Goal: Information Seeking & Learning: Learn about a topic

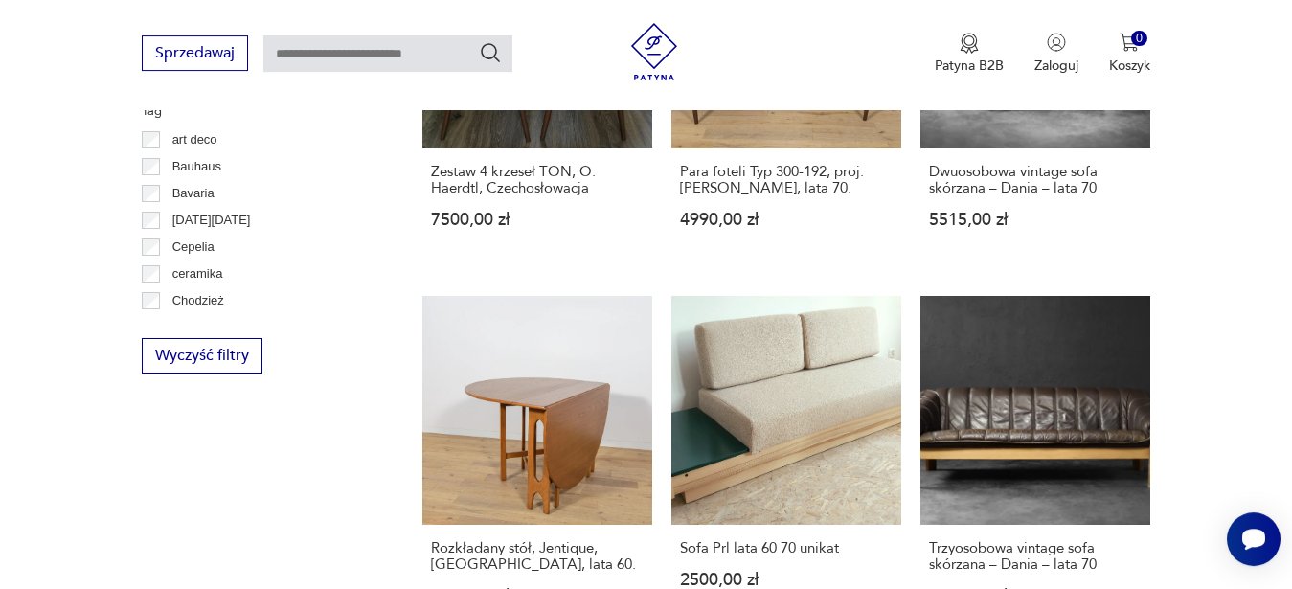
scroll to position [1150, 0]
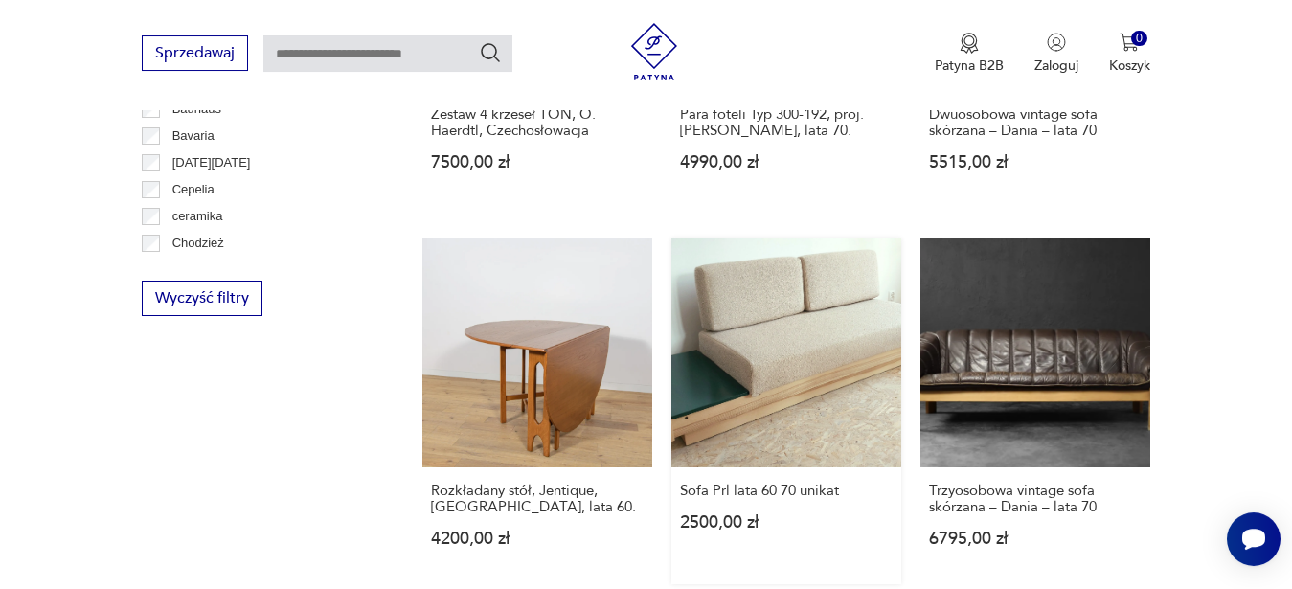
click at [805, 342] on link "Sofa Prl lata 60 70 unikat 2500,00 zł" at bounding box center [786, 412] width 230 height 347
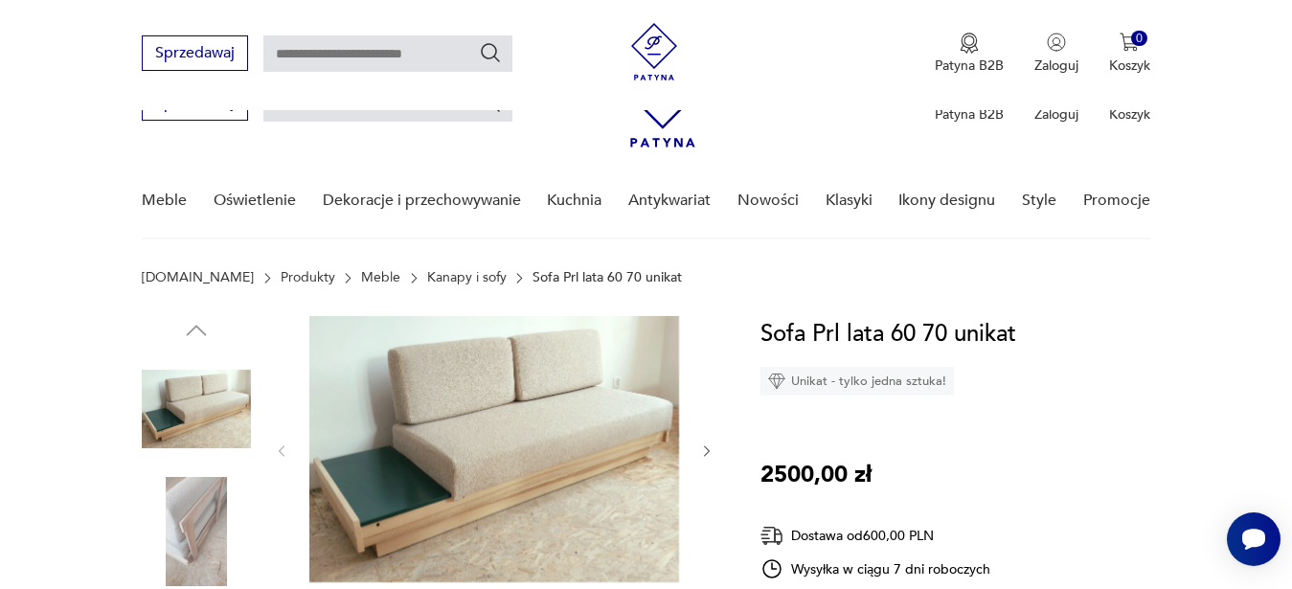
scroll to position [357, 0]
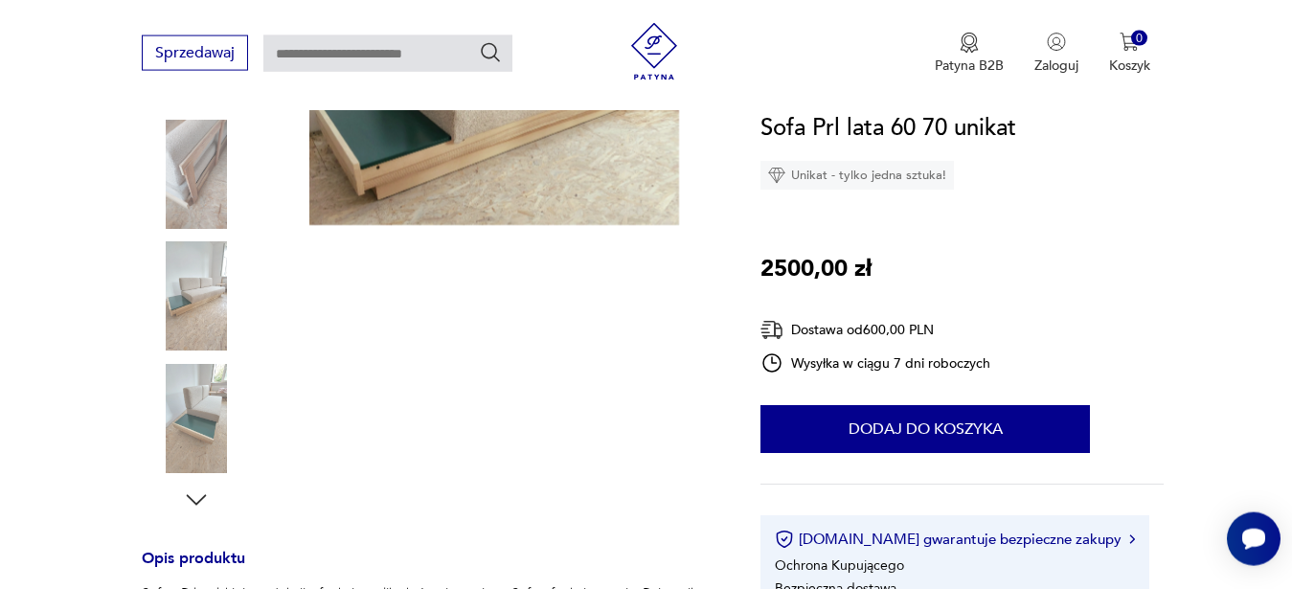
click at [587, 189] on img at bounding box center [494, 92] width 370 height 266
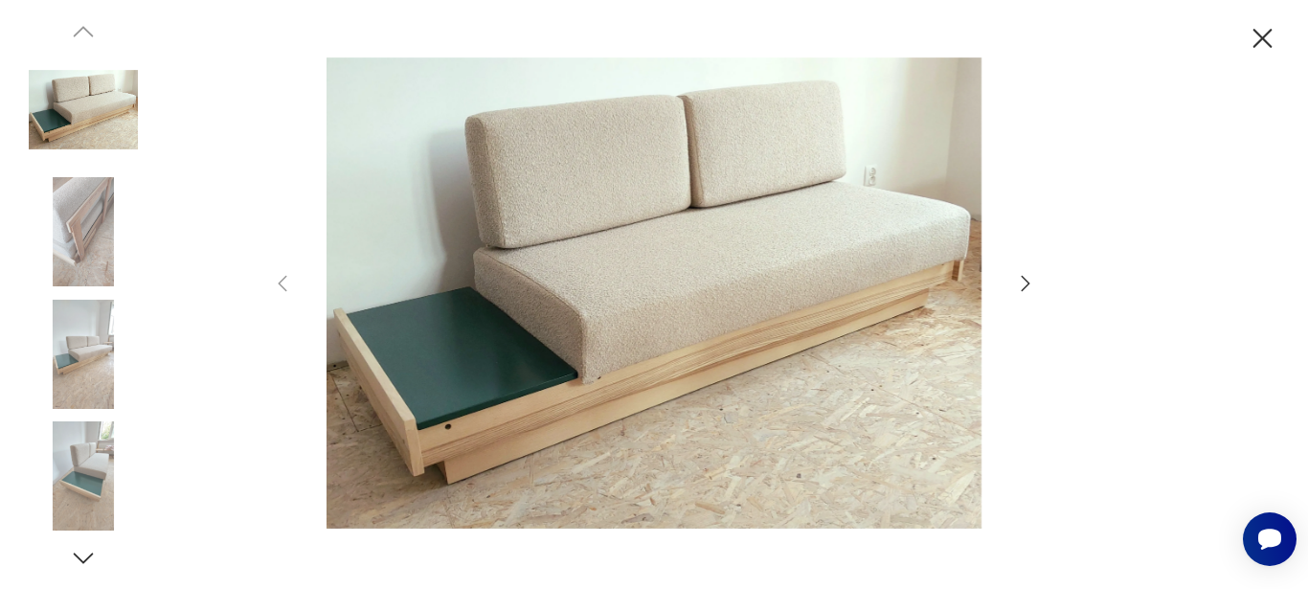
click at [1017, 284] on icon "button" at bounding box center [1025, 283] width 23 height 23
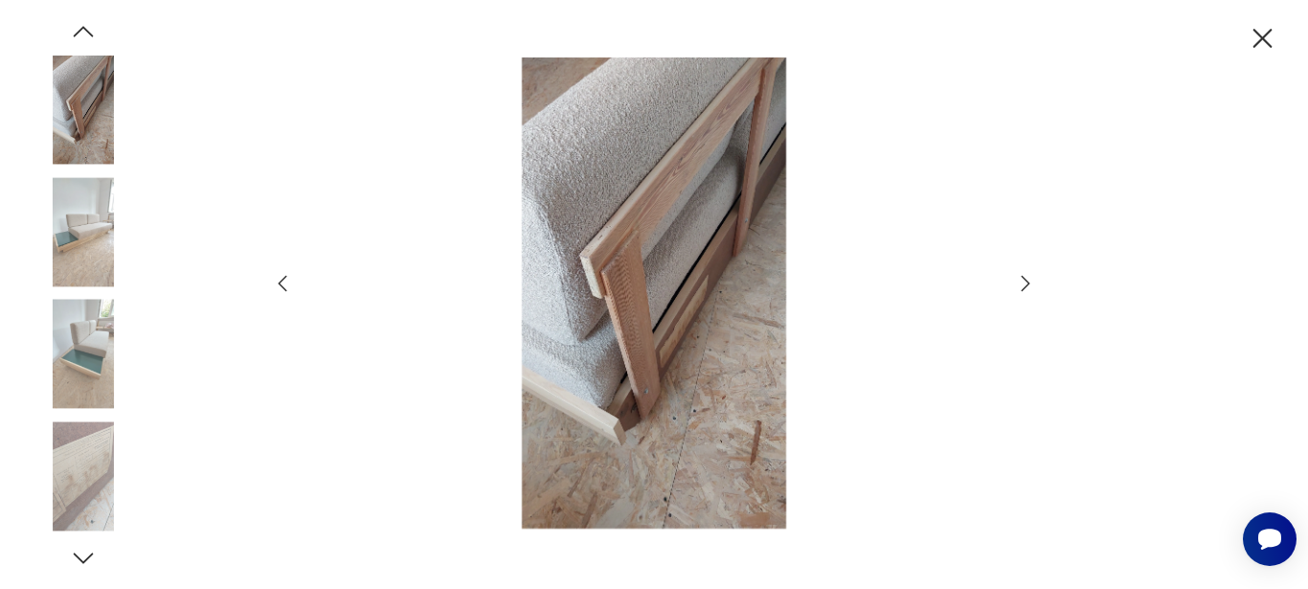
click at [1032, 284] on icon "button" at bounding box center [1025, 283] width 23 height 23
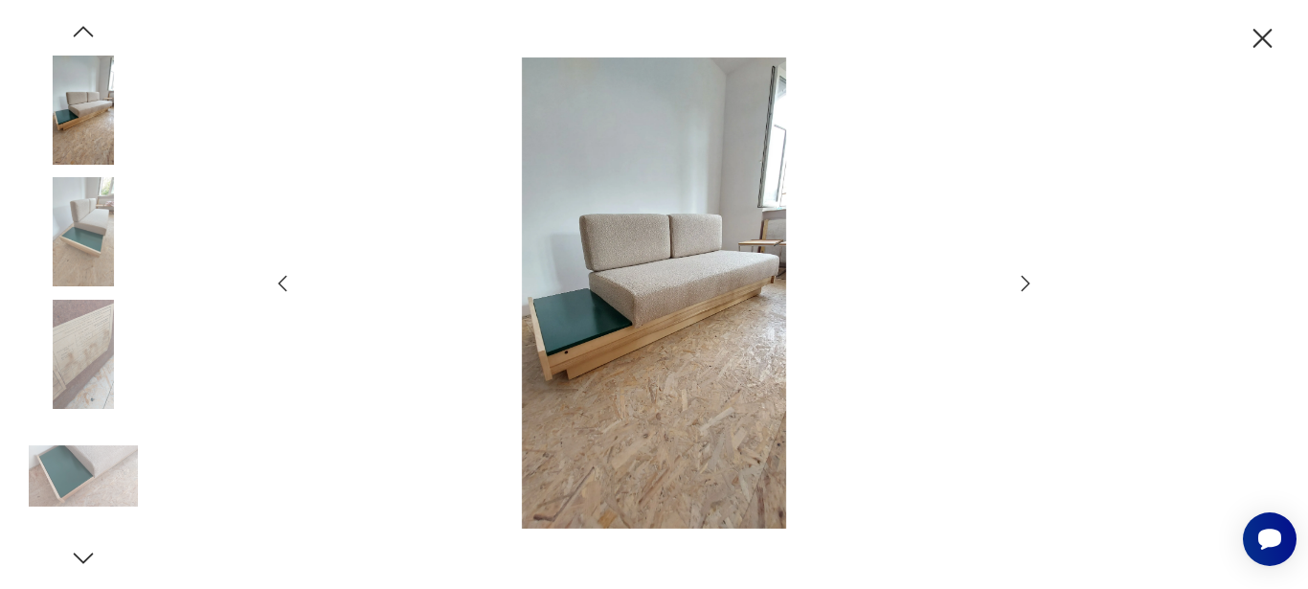
click at [1032, 284] on icon "button" at bounding box center [1025, 283] width 23 height 23
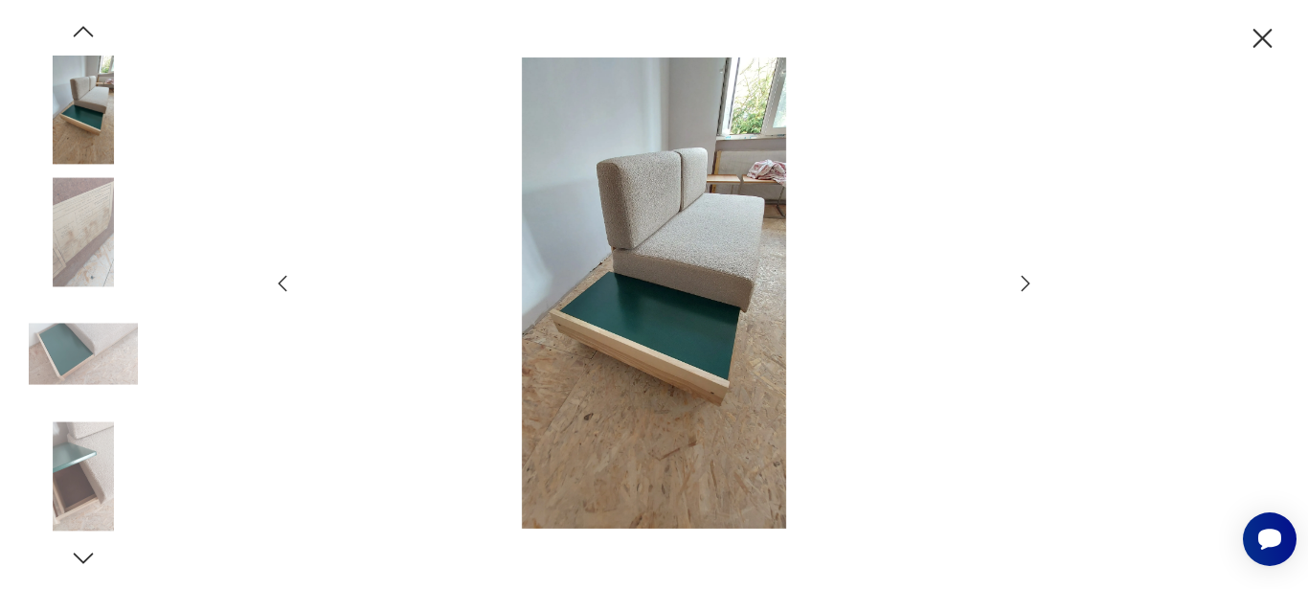
click at [1032, 284] on icon "button" at bounding box center [1025, 283] width 23 height 23
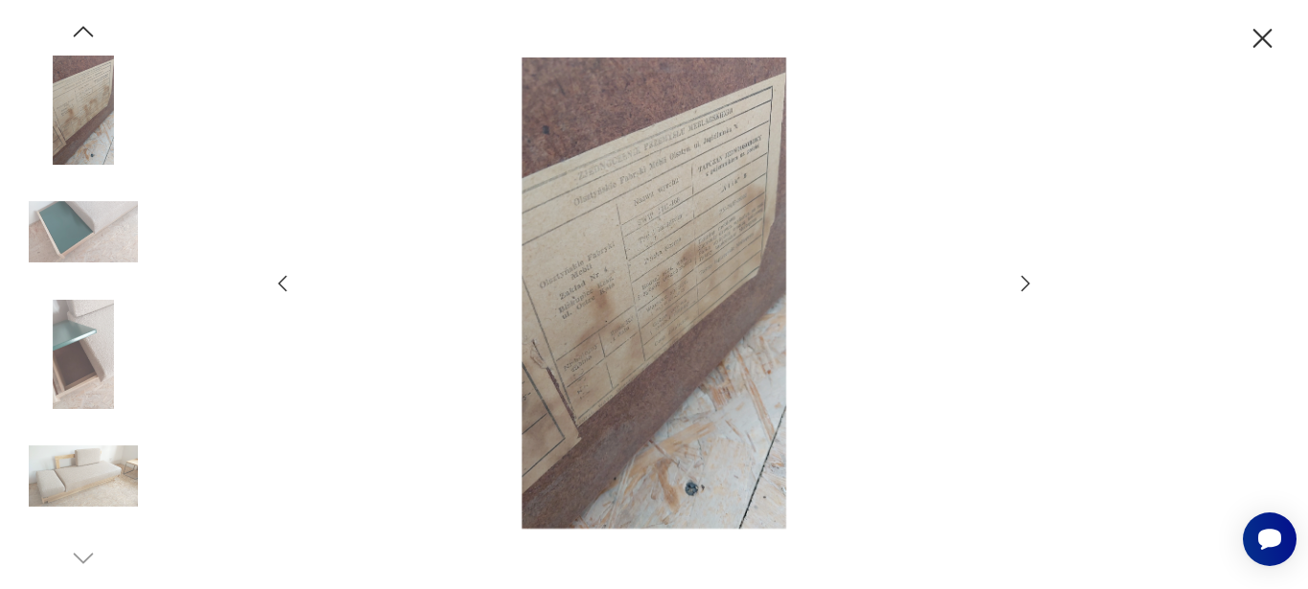
click at [1032, 284] on icon "button" at bounding box center [1025, 283] width 23 height 23
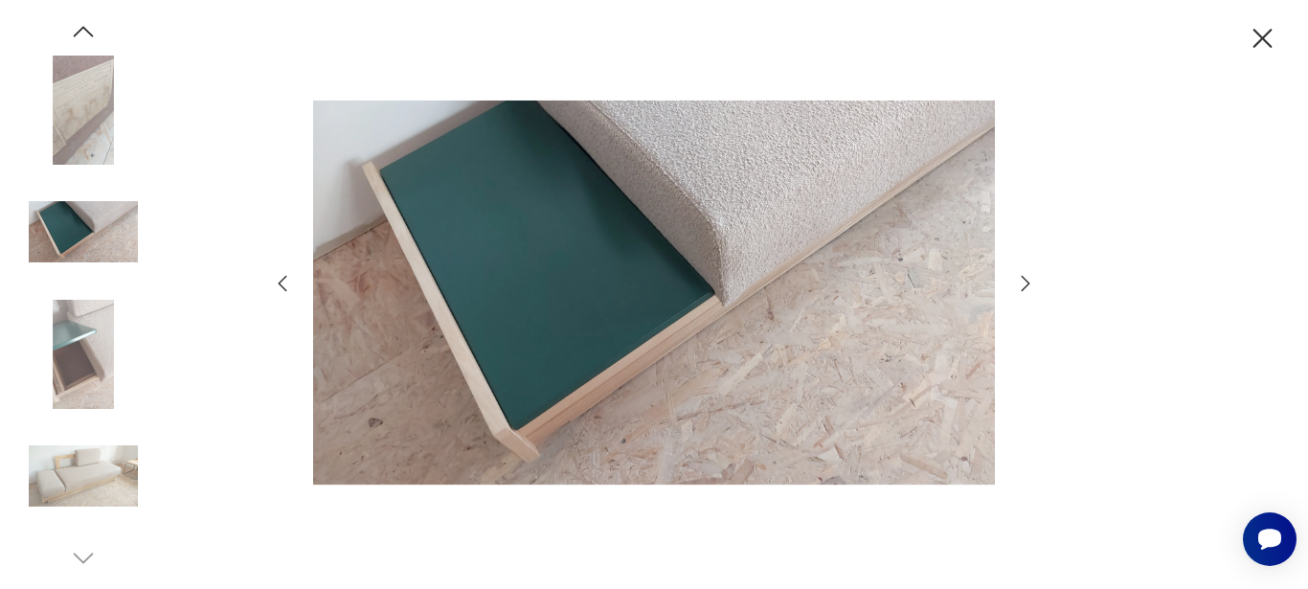
click at [1032, 284] on icon "button" at bounding box center [1025, 283] width 23 height 23
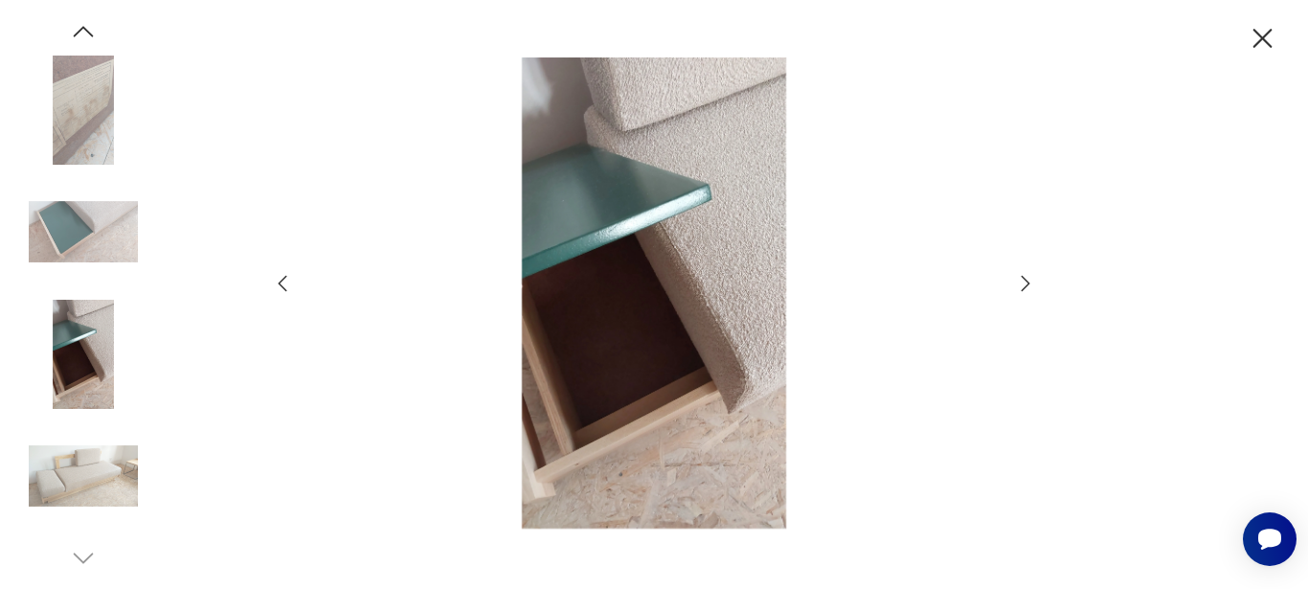
click at [1032, 284] on icon "button" at bounding box center [1025, 283] width 23 height 23
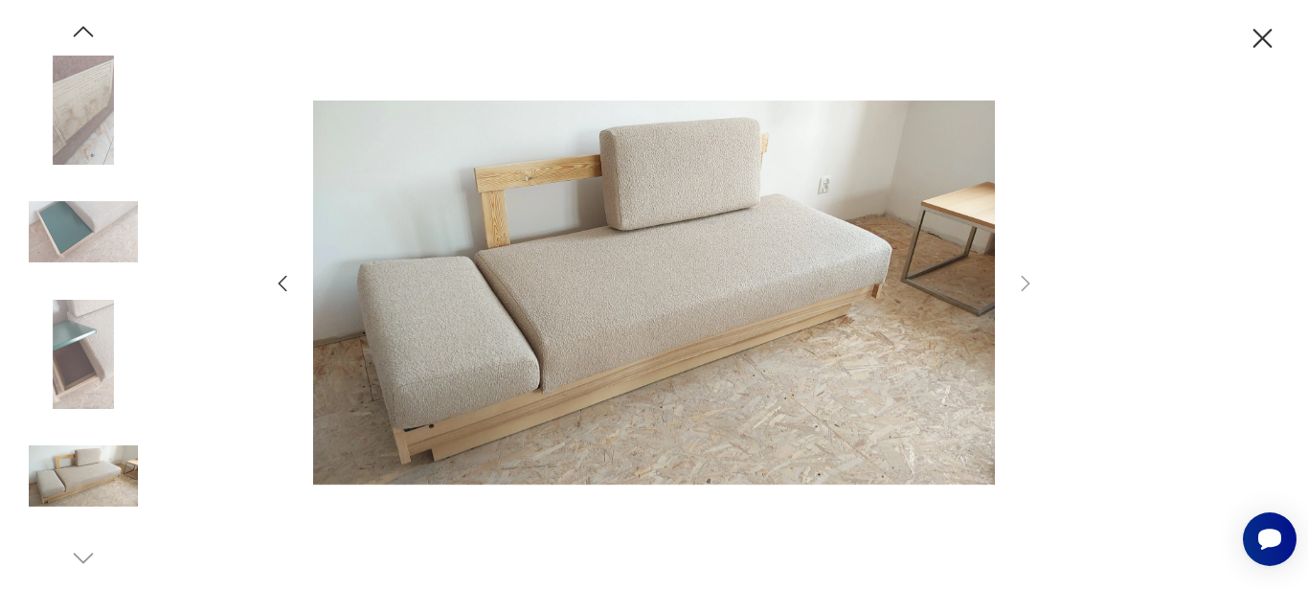
click at [1266, 41] on icon "button" at bounding box center [1263, 38] width 19 height 19
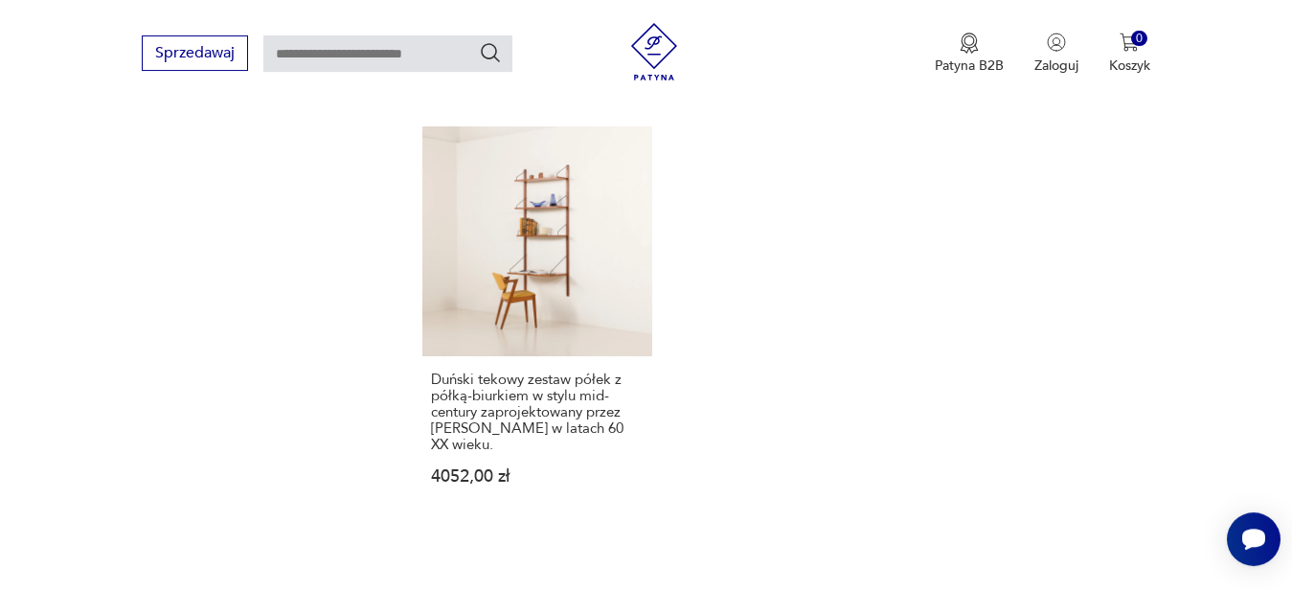
scroll to position [2536, 0]
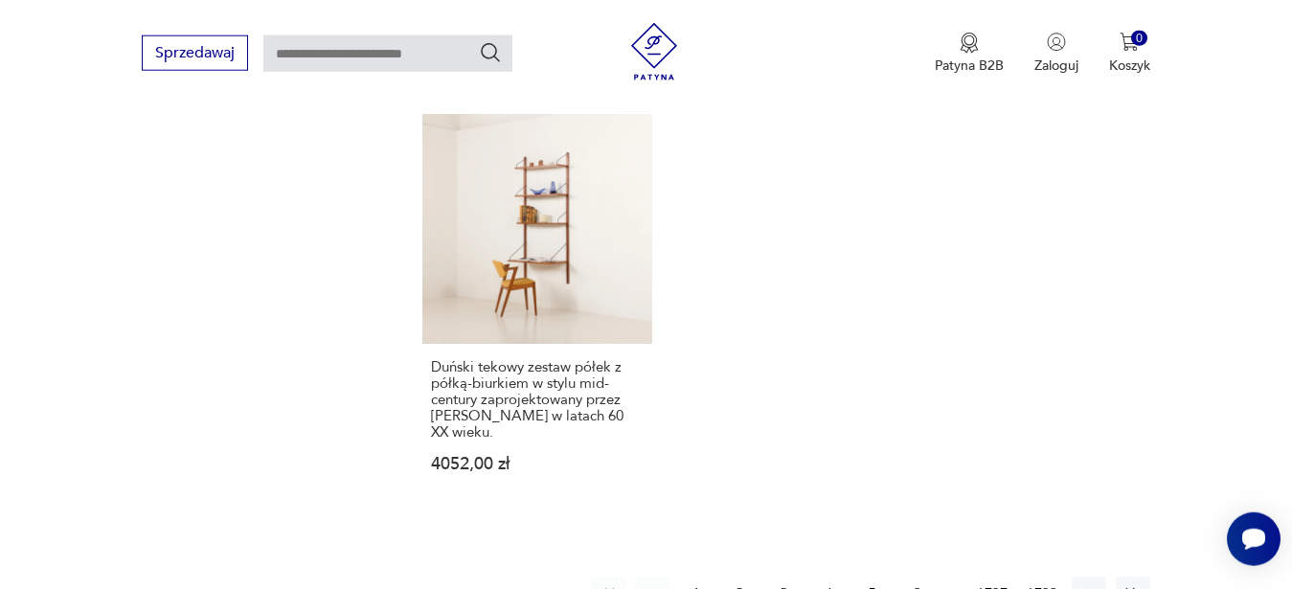
click at [739, 577] on button "2" at bounding box center [740, 594] width 34 height 34
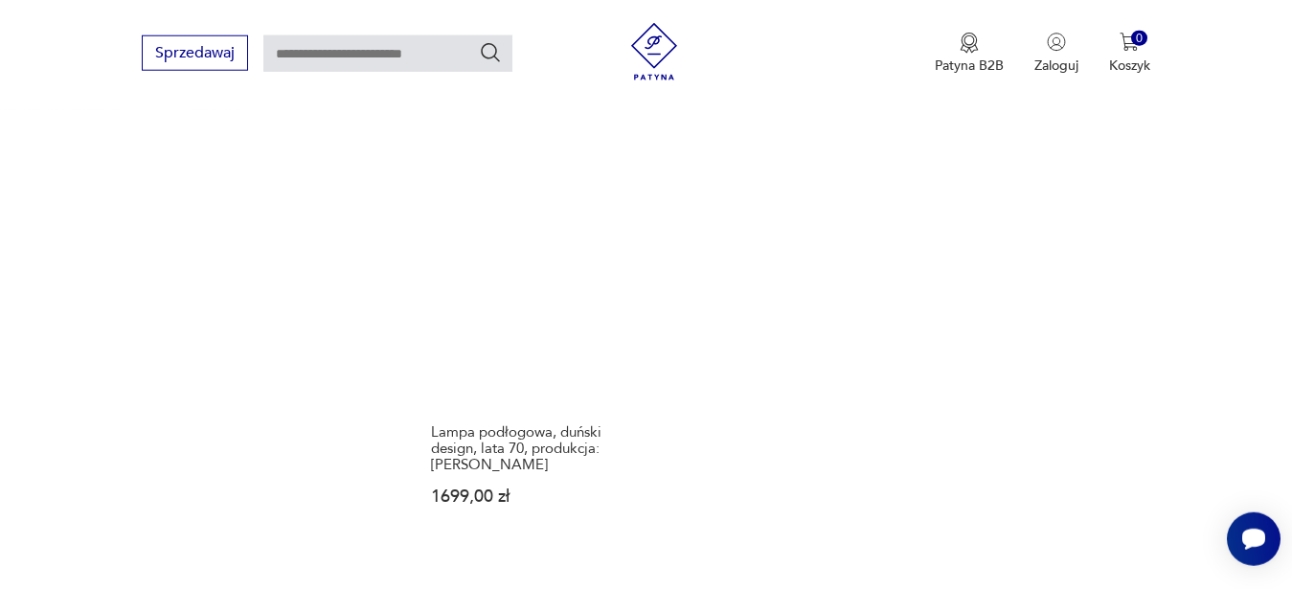
scroll to position [2550, 0]
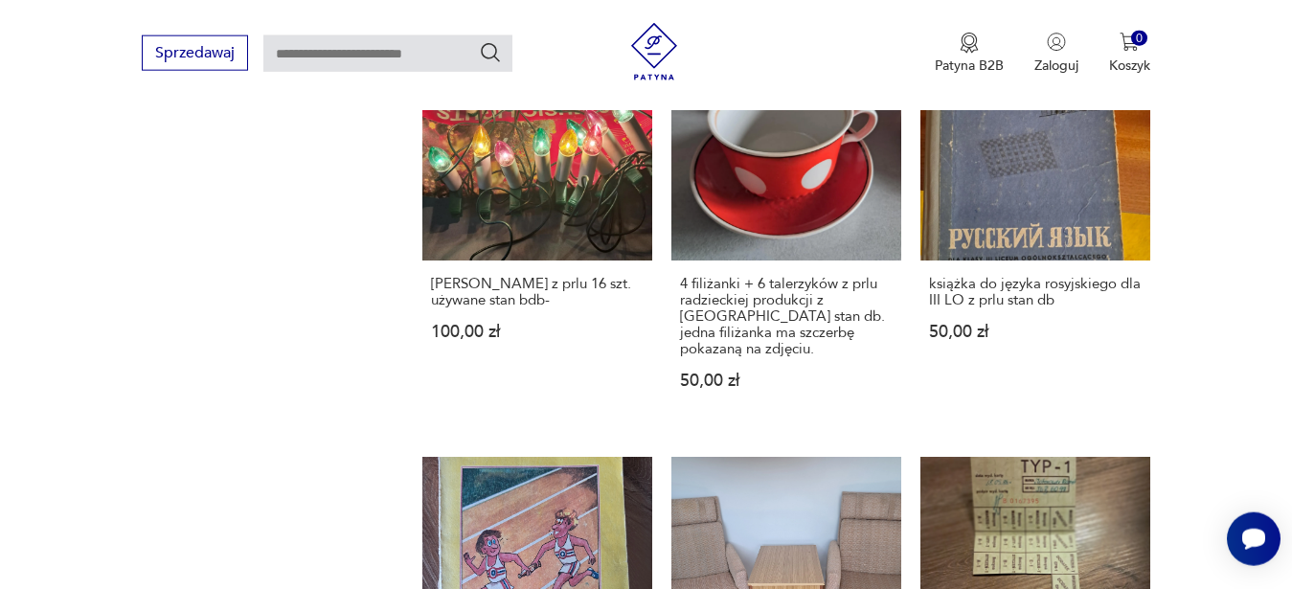
scroll to position [1638, 0]
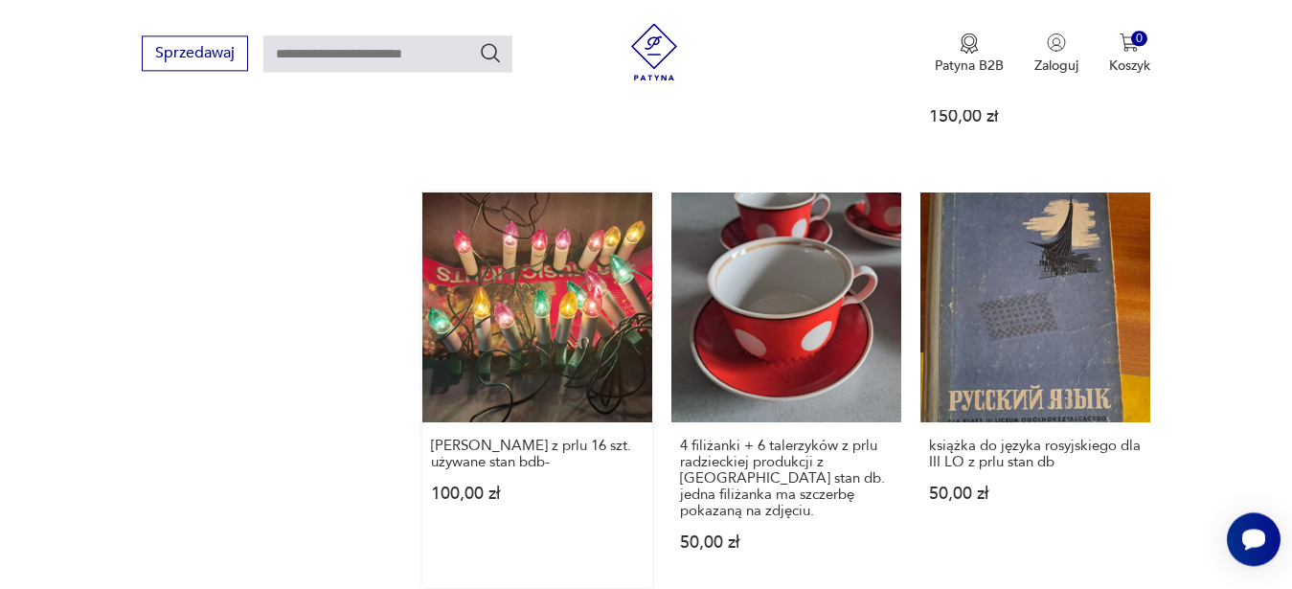
click at [507, 306] on link "[PERSON_NAME] z prlu 16 szt. używane stan bdb- 100,00 zł" at bounding box center [537, 391] width 230 height 396
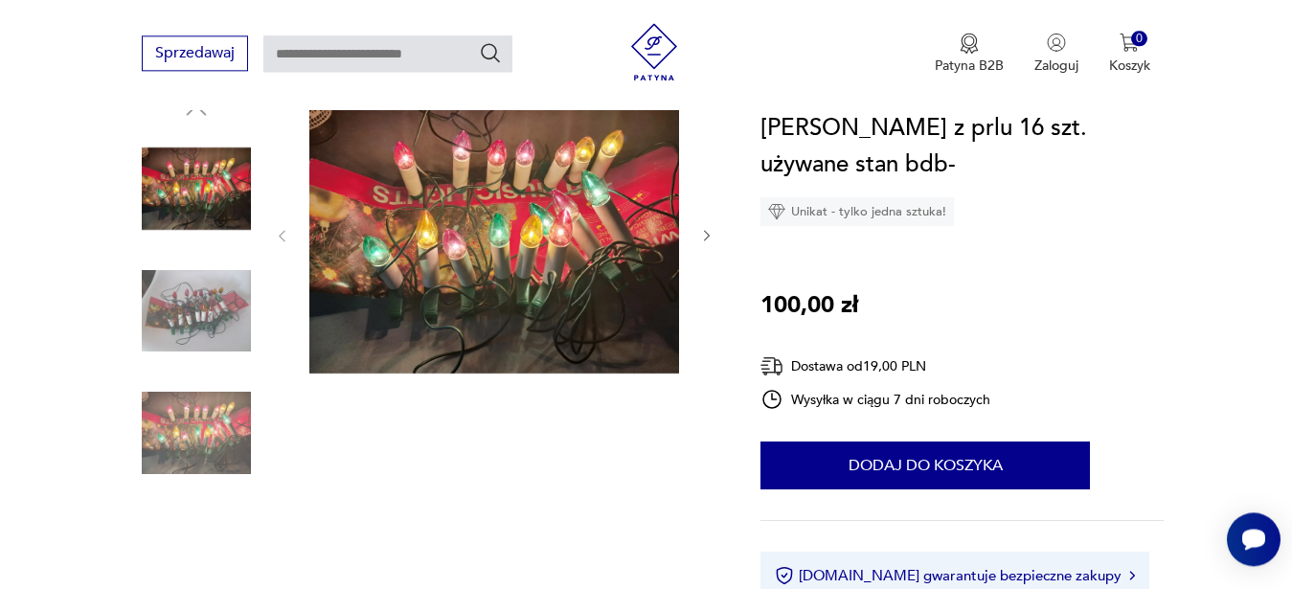
scroll to position [277, 0]
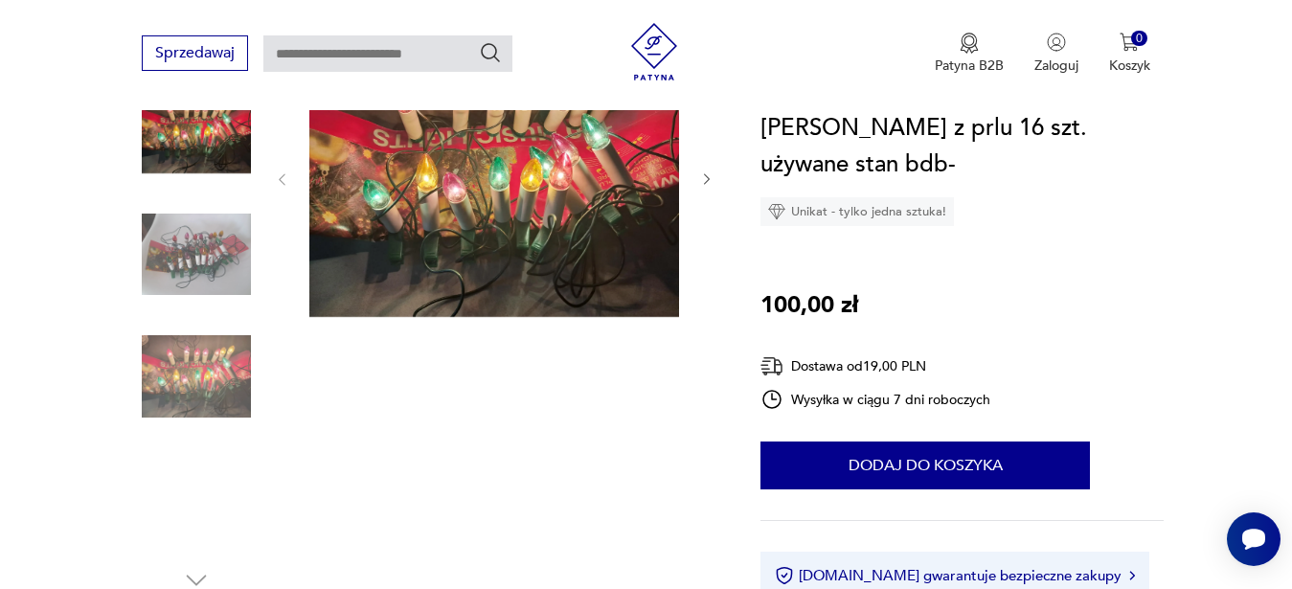
click at [526, 189] on img at bounding box center [494, 178] width 370 height 278
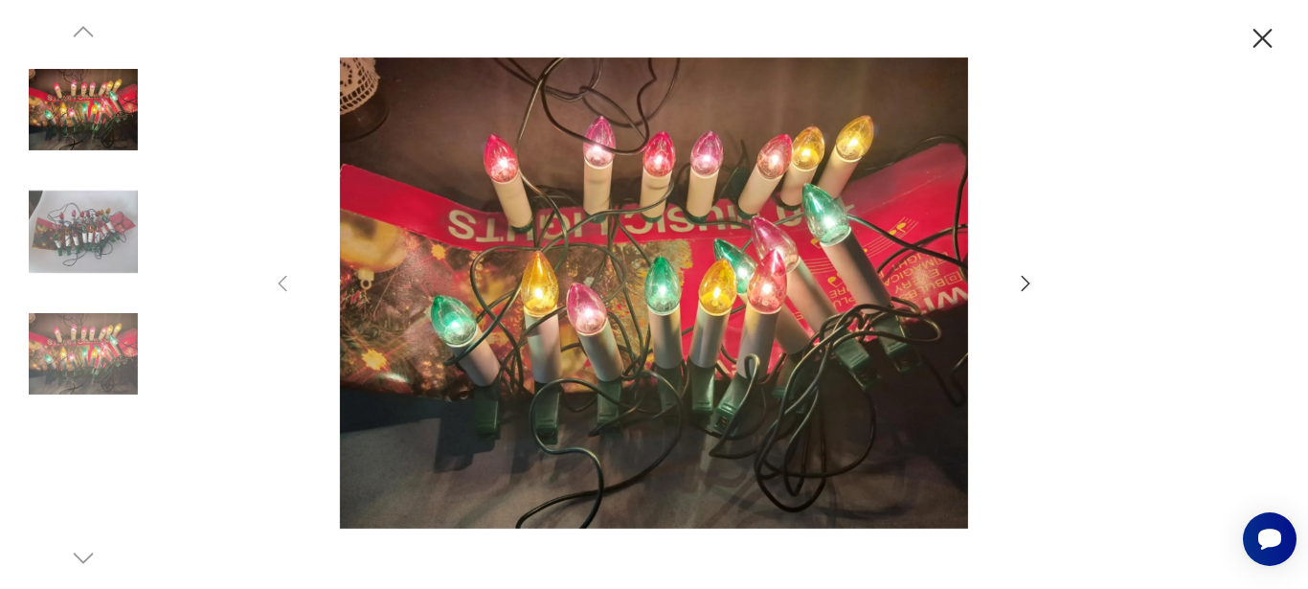
click at [1021, 289] on icon "button" at bounding box center [1025, 283] width 23 height 23
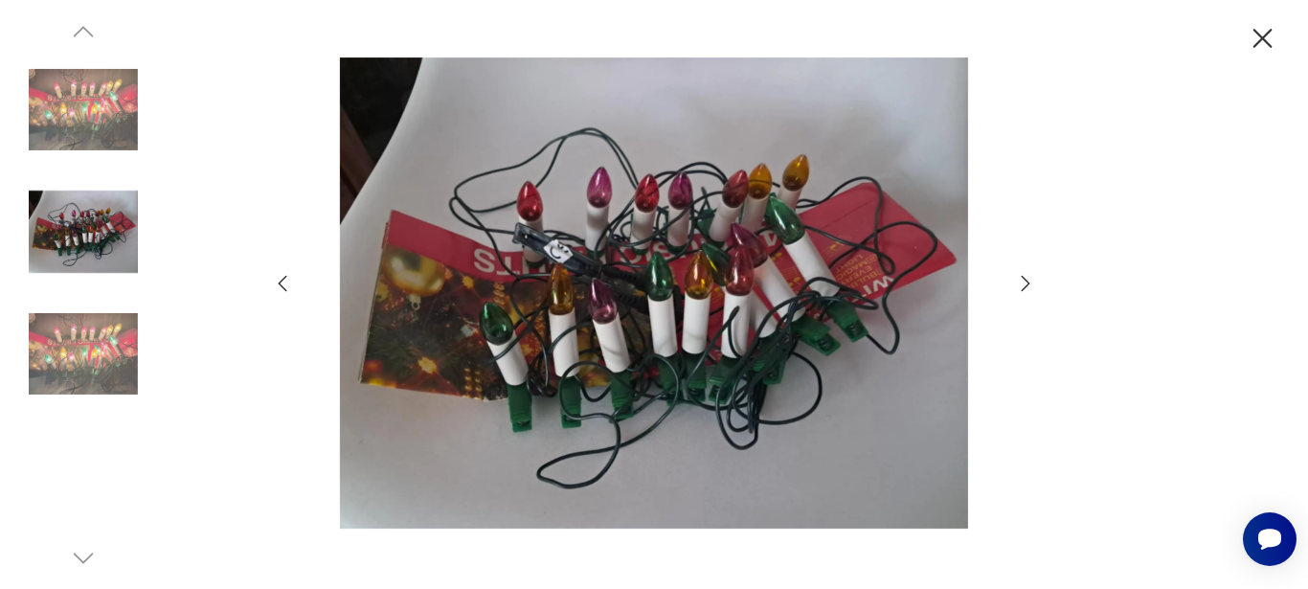
click at [1021, 289] on icon "button" at bounding box center [1025, 283] width 23 height 23
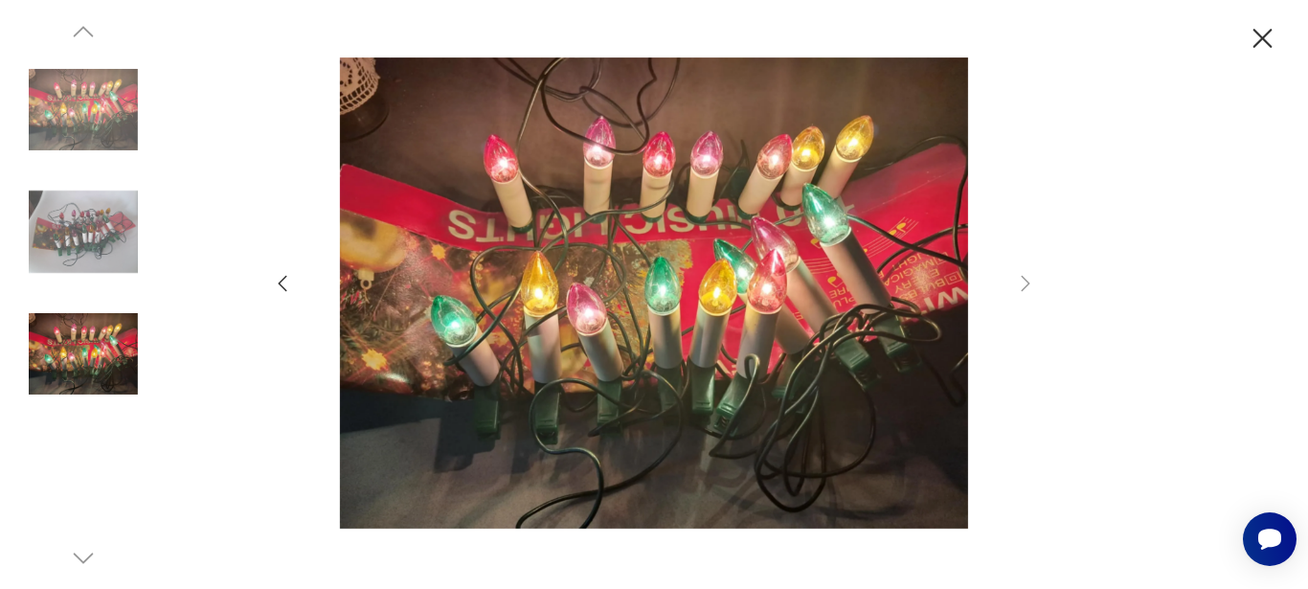
click at [1259, 44] on icon "button" at bounding box center [1263, 38] width 19 height 19
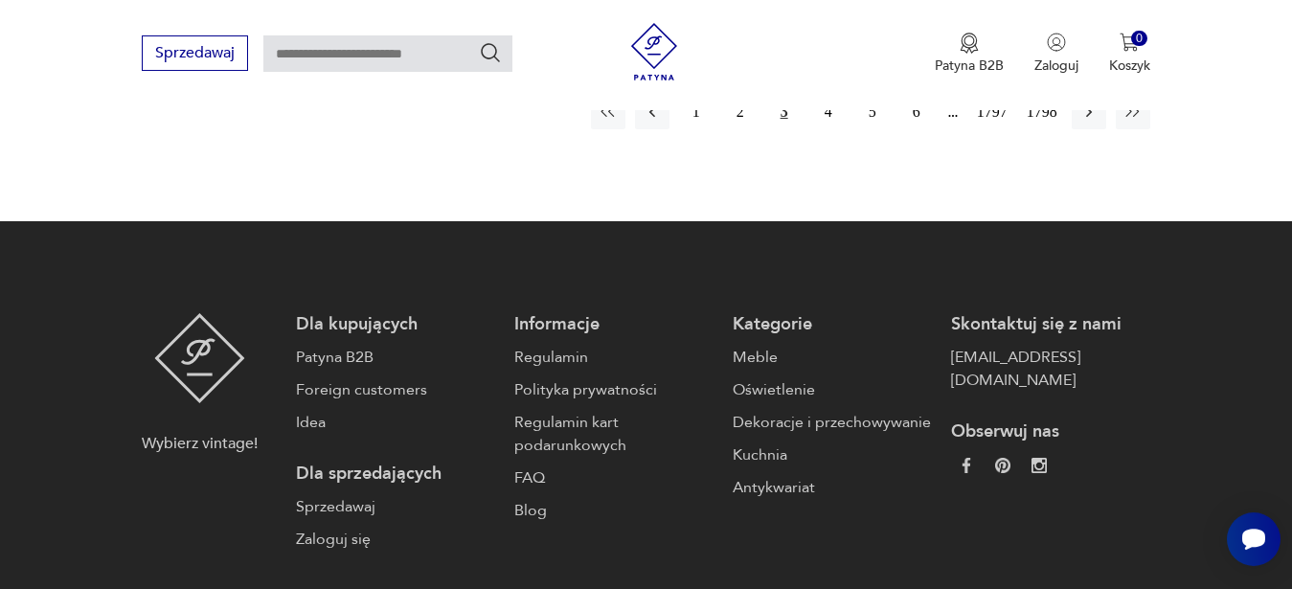
scroll to position [2507, 0]
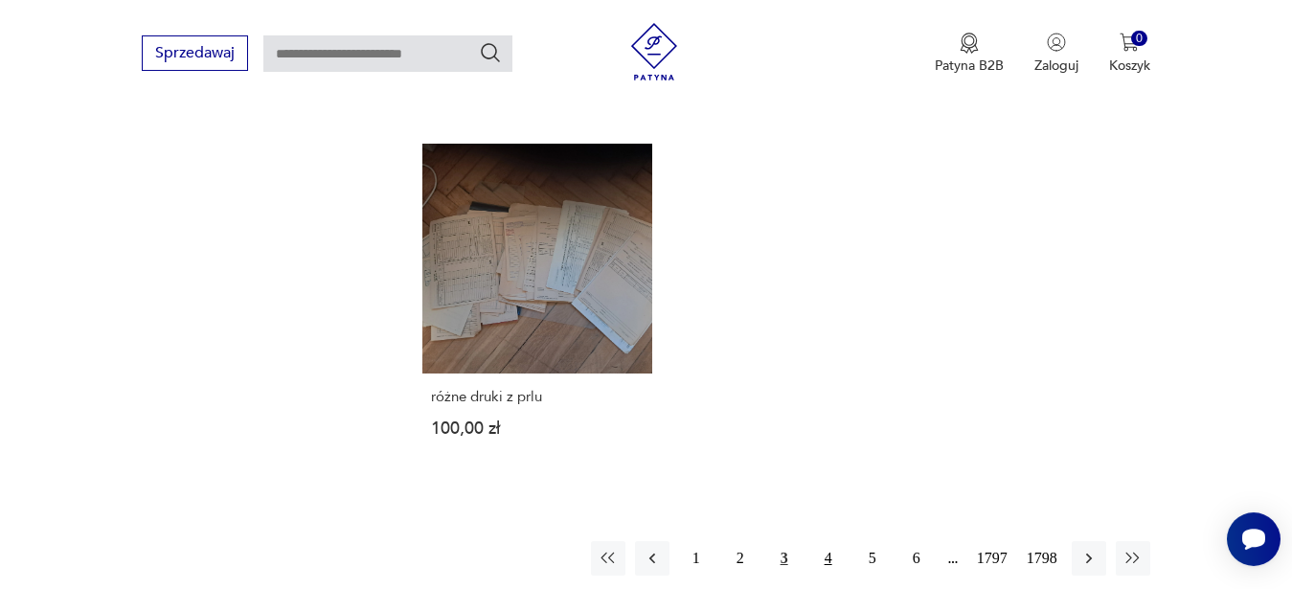
click at [825, 541] on button "4" at bounding box center [828, 558] width 34 height 34
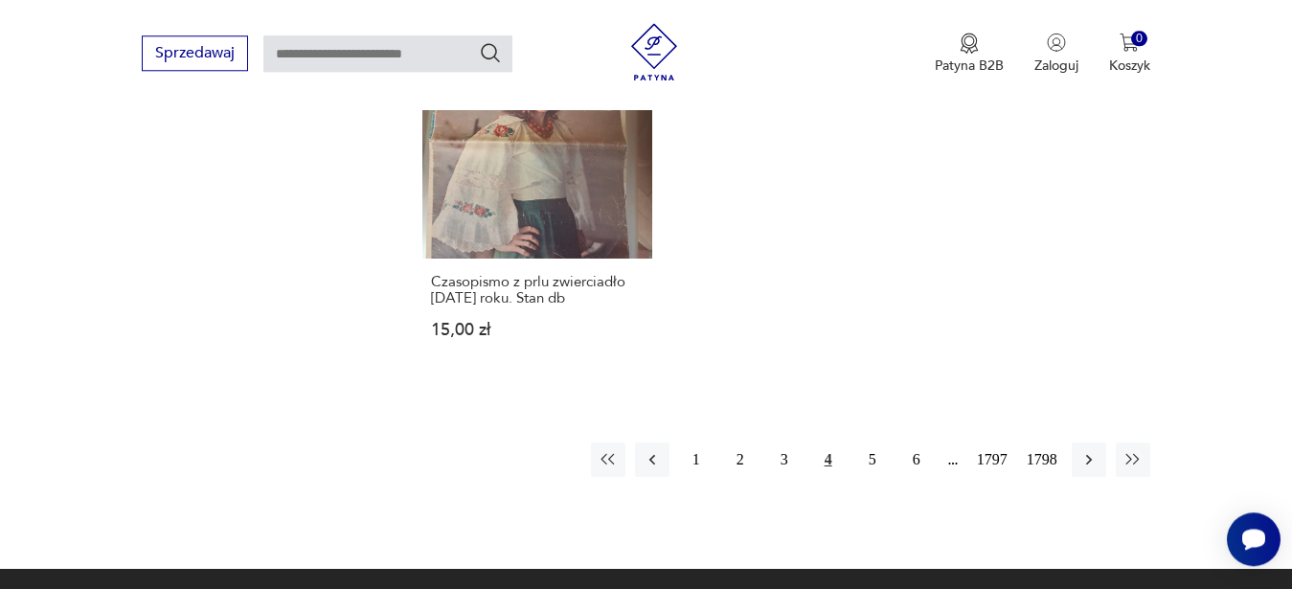
scroll to position [2575, 0]
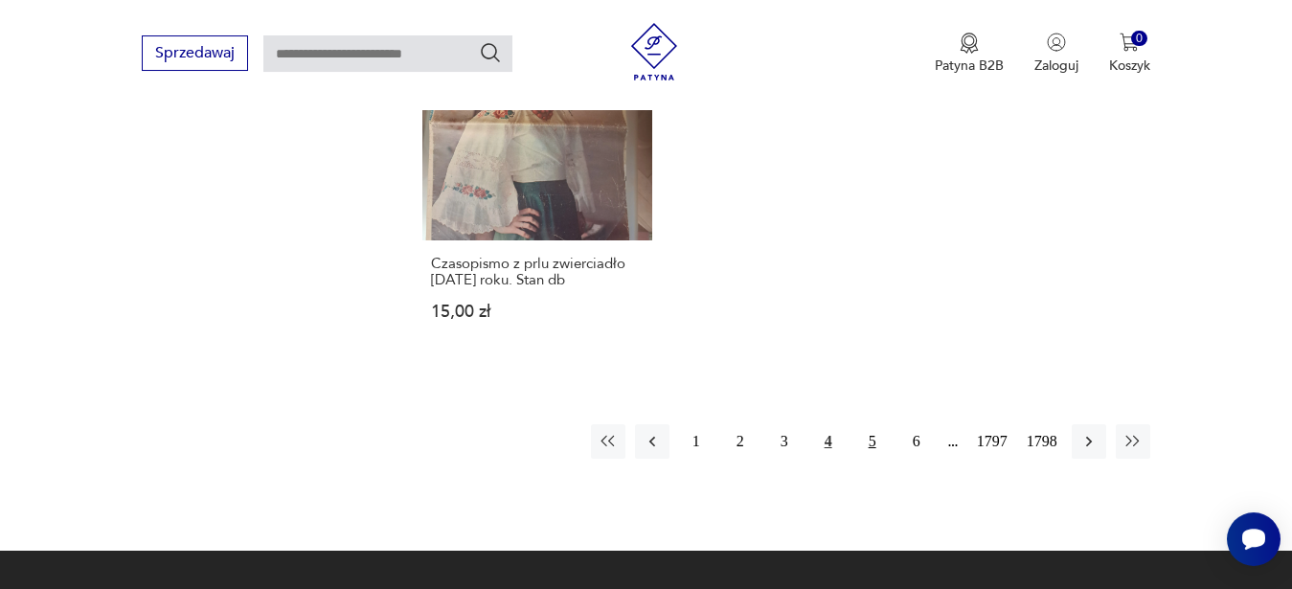
click at [885, 424] on button "5" at bounding box center [872, 441] width 34 height 34
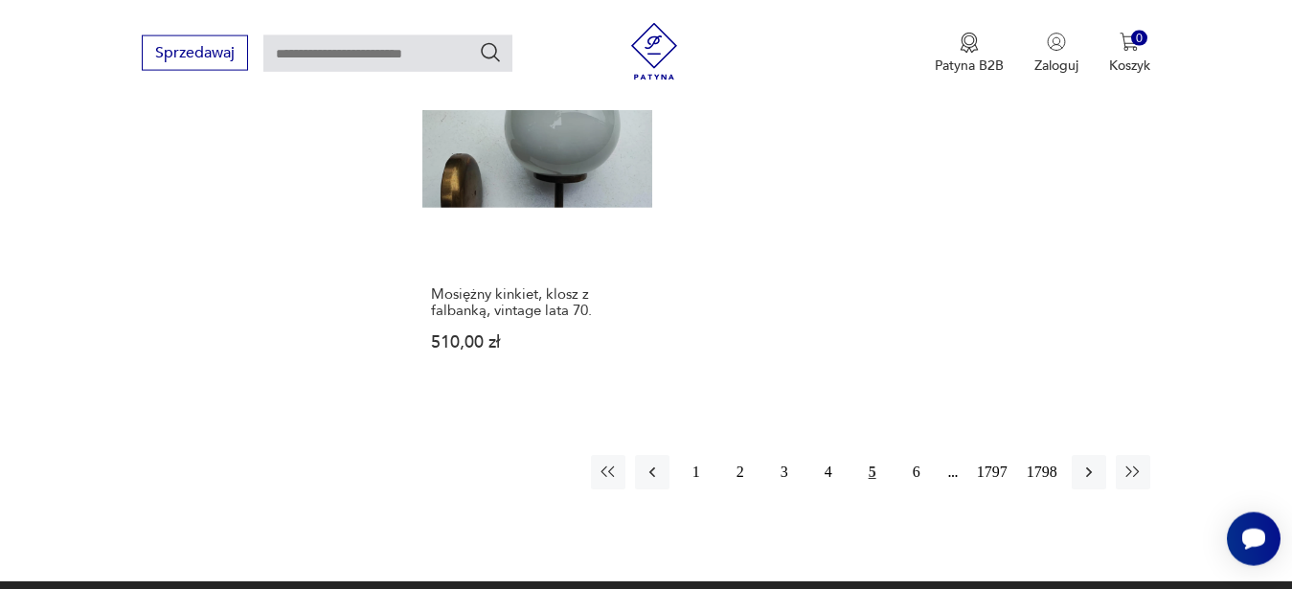
scroll to position [2600, 0]
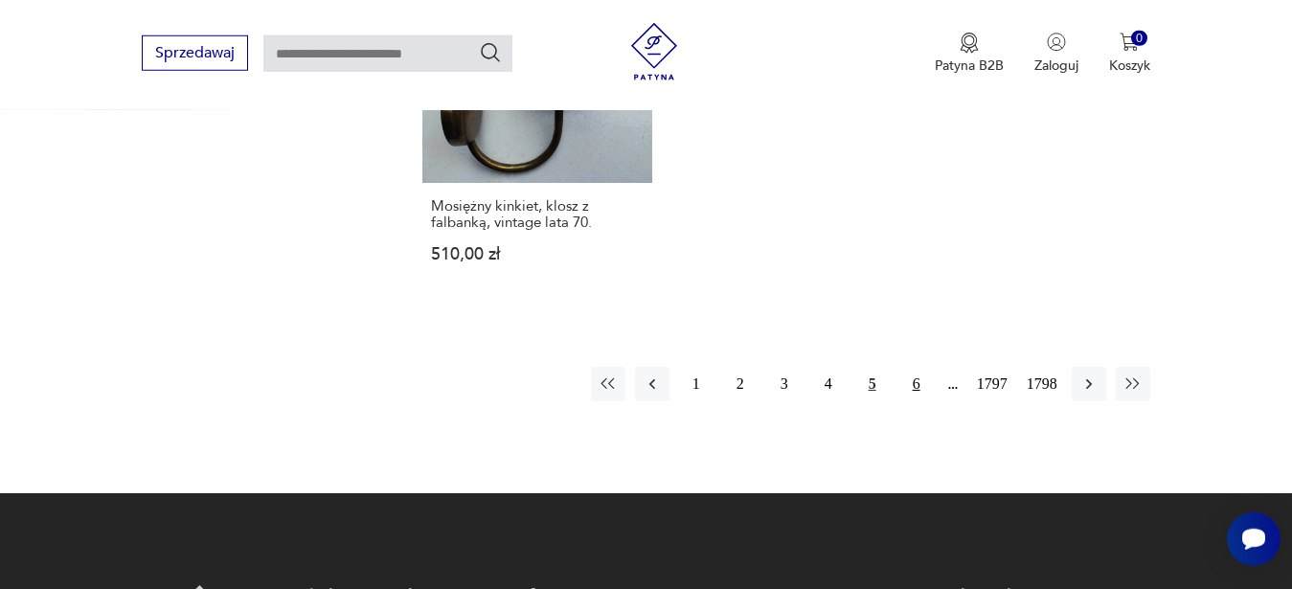
click at [911, 370] on button "6" at bounding box center [916, 384] width 34 height 34
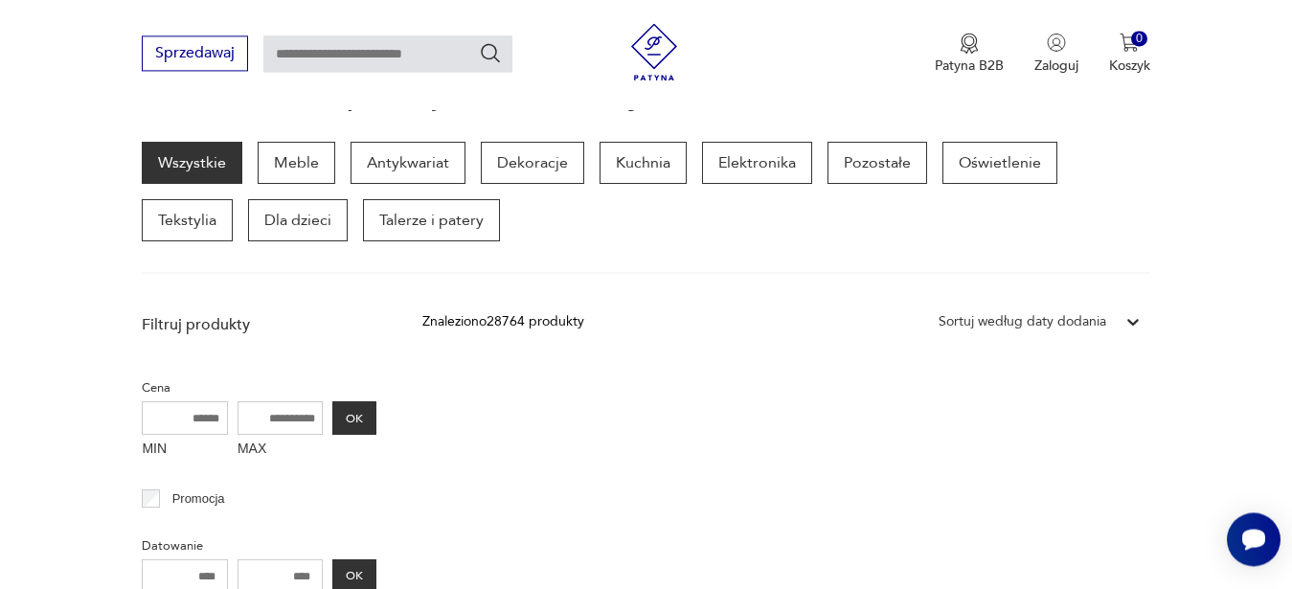
scroll to position [152, 0]
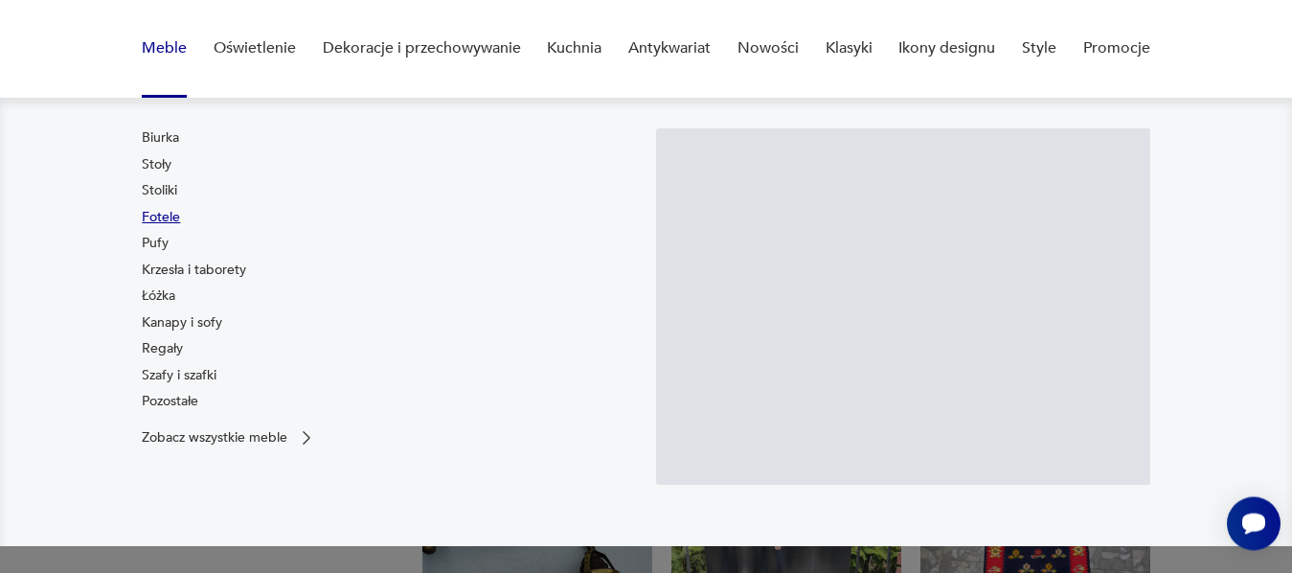
click at [171, 218] on link "Fotele" at bounding box center [161, 217] width 38 height 19
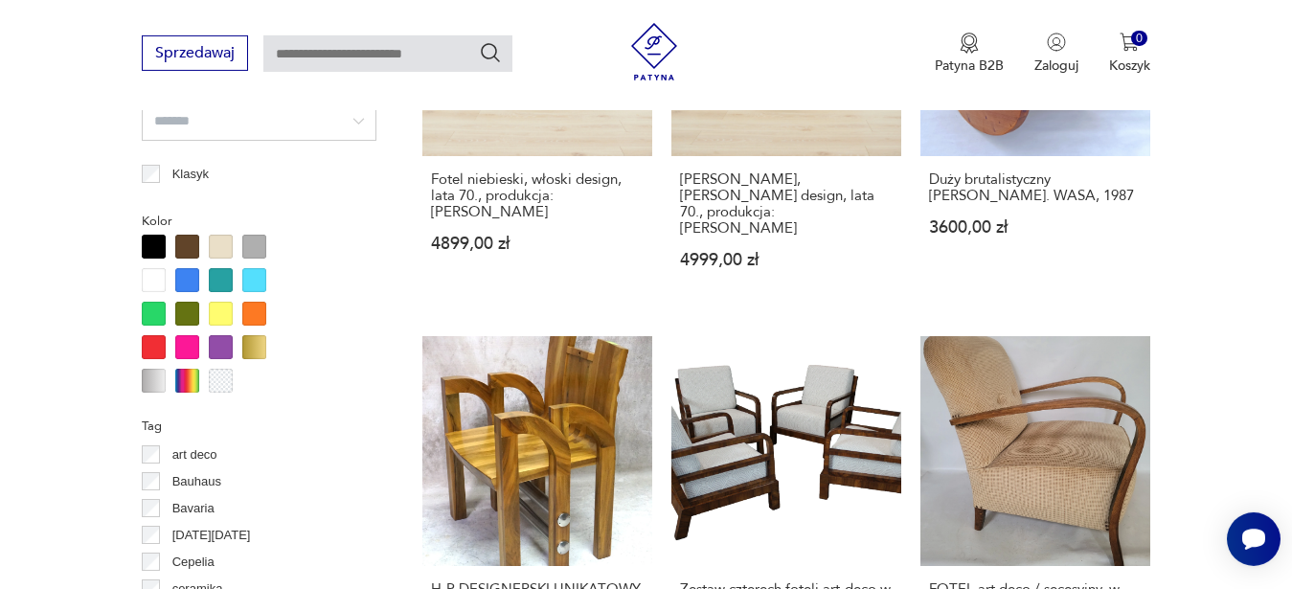
scroll to position [1774, 0]
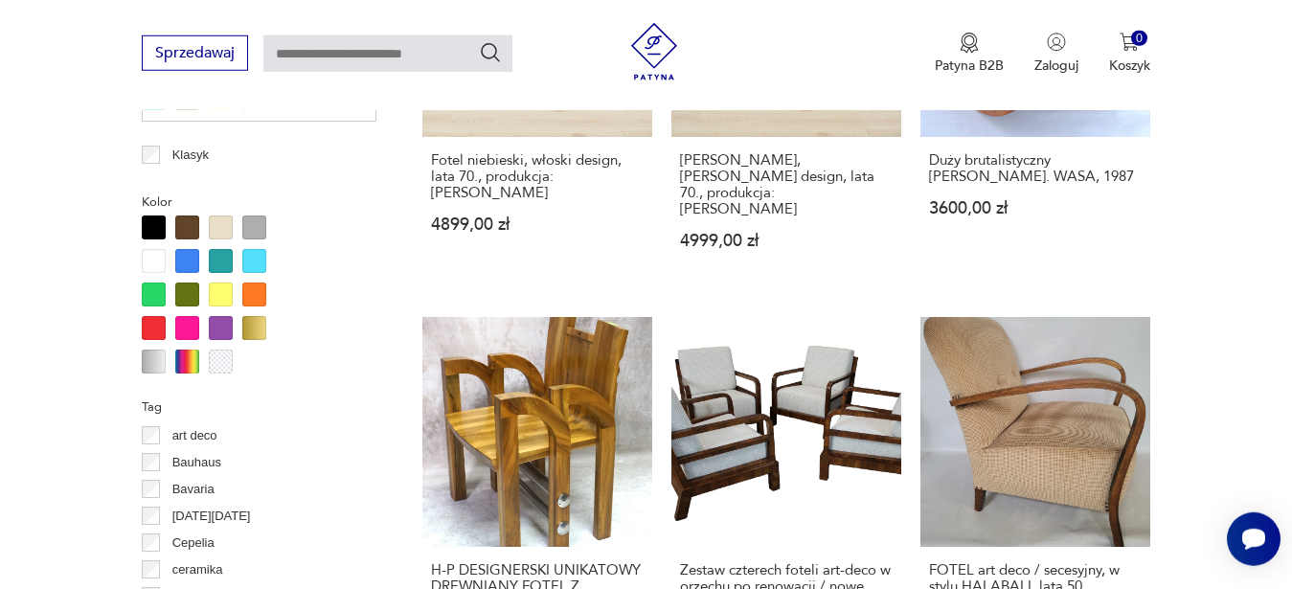
click at [192, 330] on div at bounding box center [187, 328] width 24 height 24
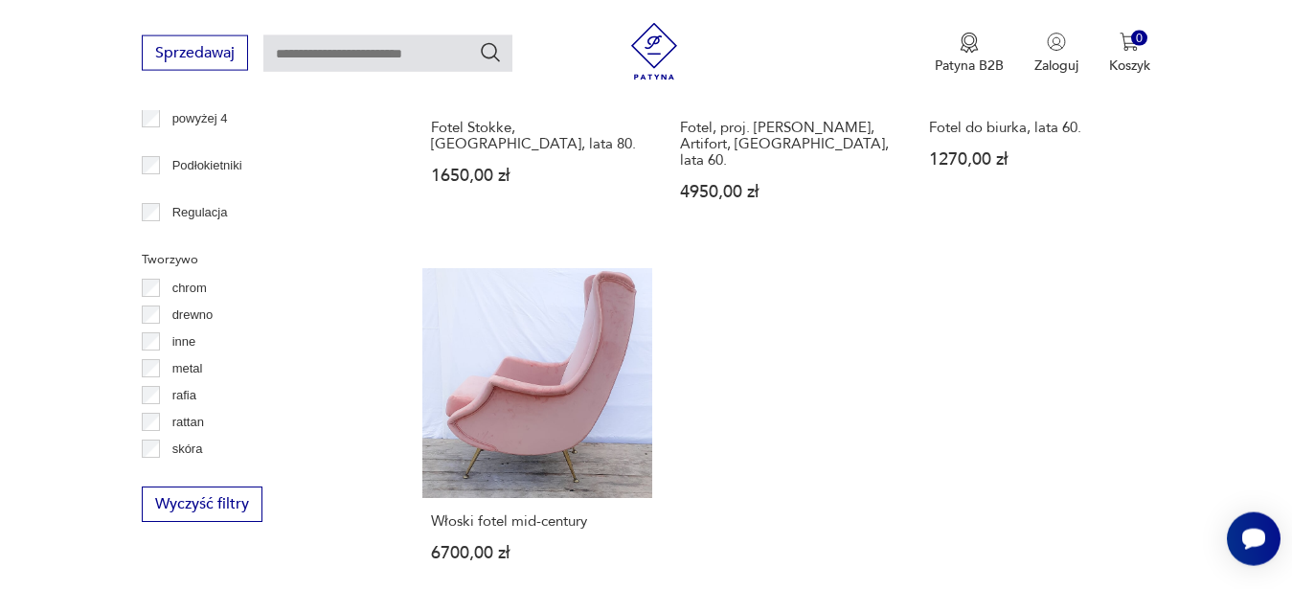
scroll to position [2615, 0]
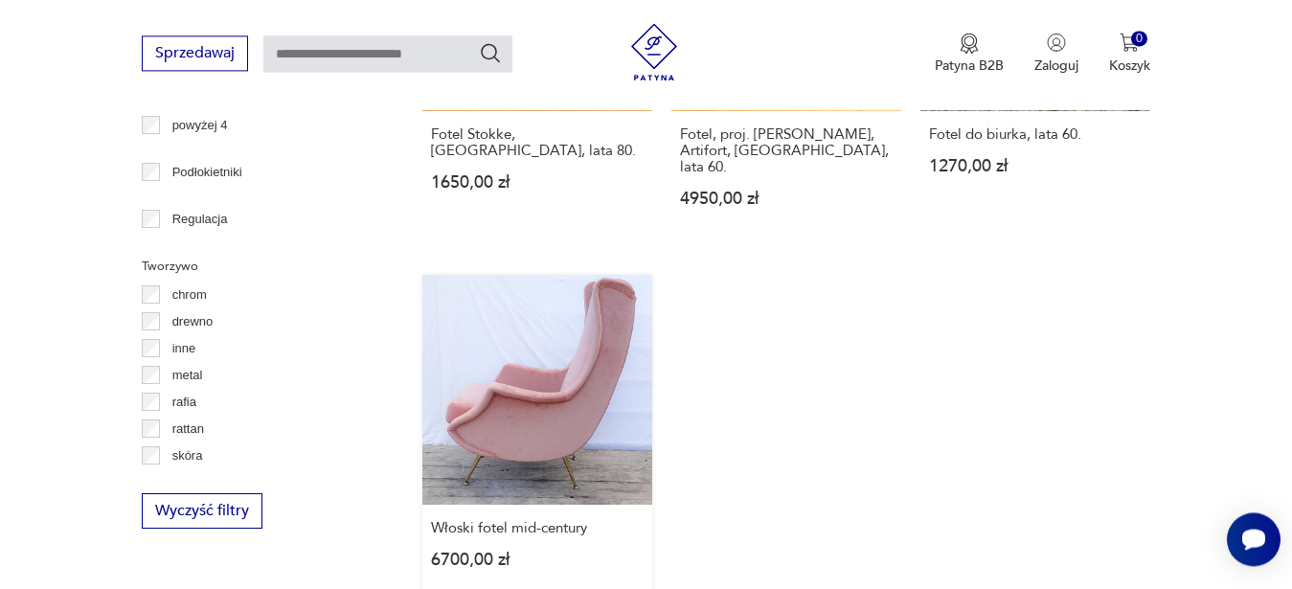
click at [576, 341] on link "Włoski fotel mid-century 6700,00 zł" at bounding box center [537, 440] width 230 height 330
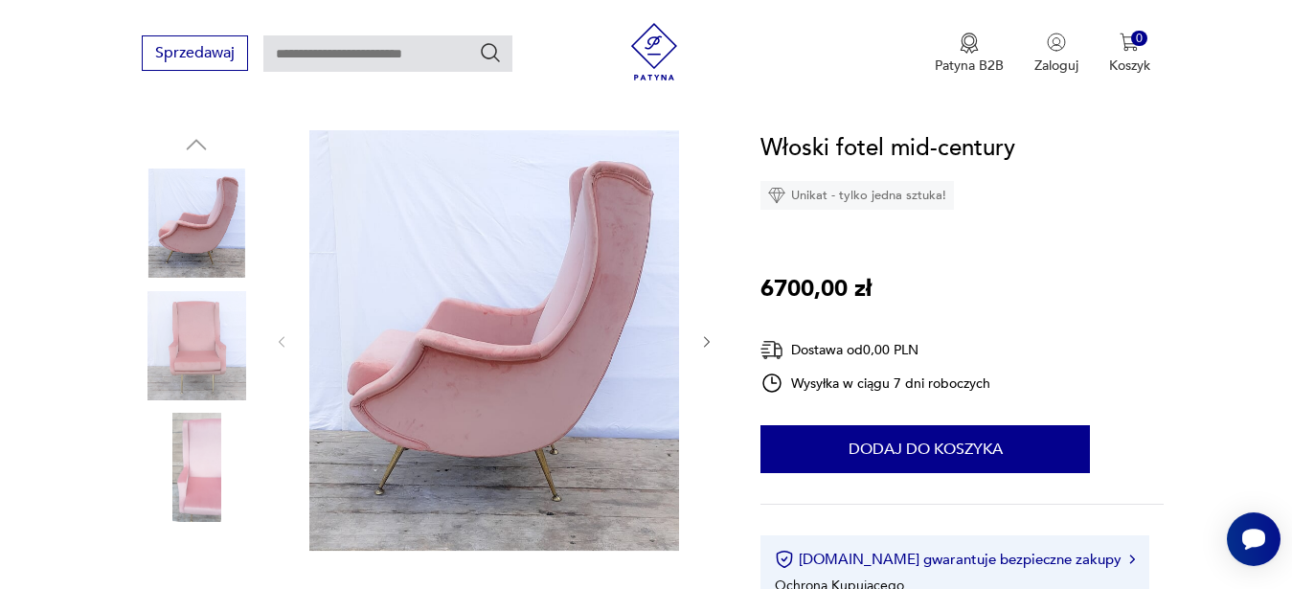
scroll to position [179, 0]
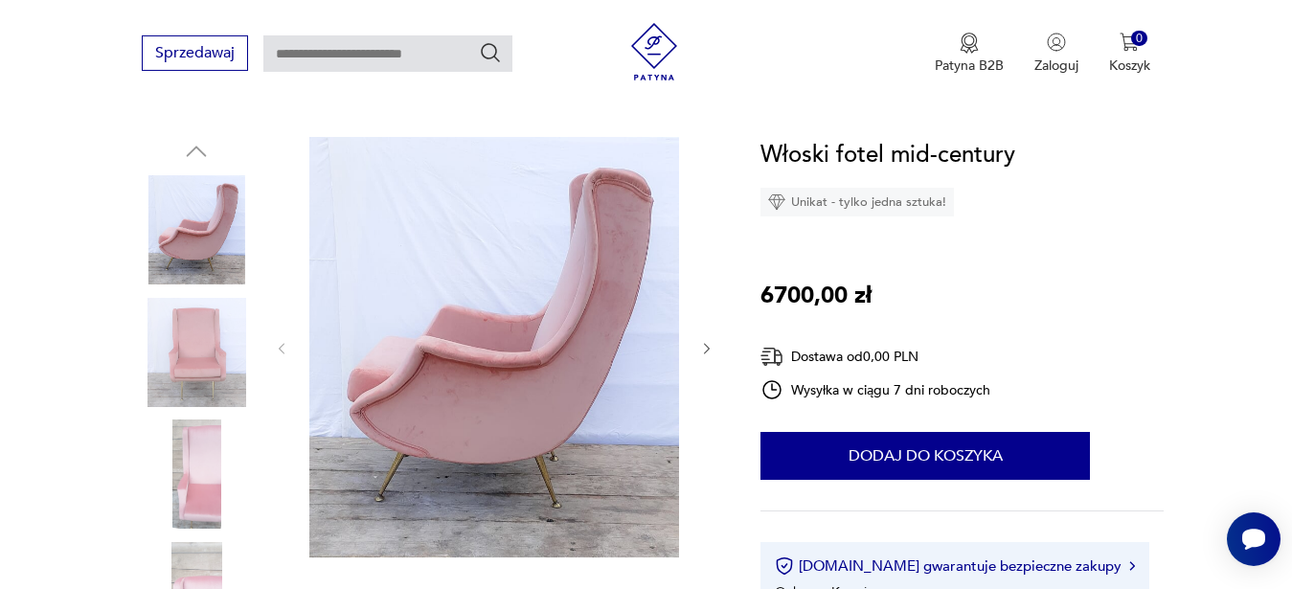
click at [185, 348] on img at bounding box center [196, 352] width 109 height 109
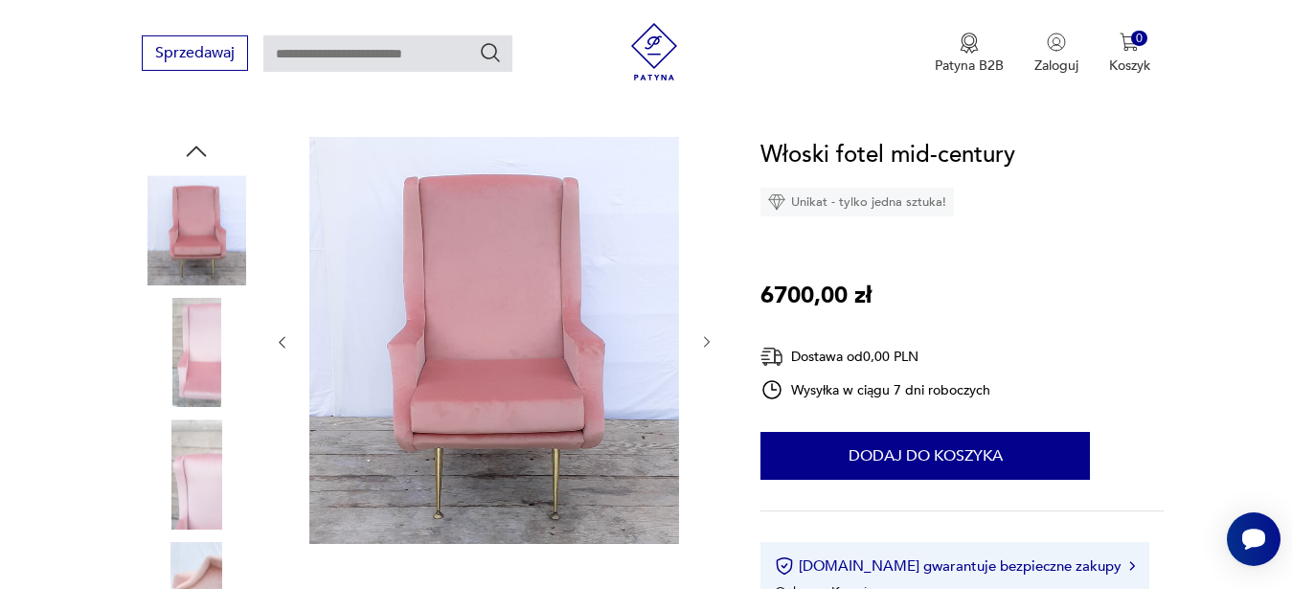
click at [190, 327] on img at bounding box center [196, 352] width 109 height 109
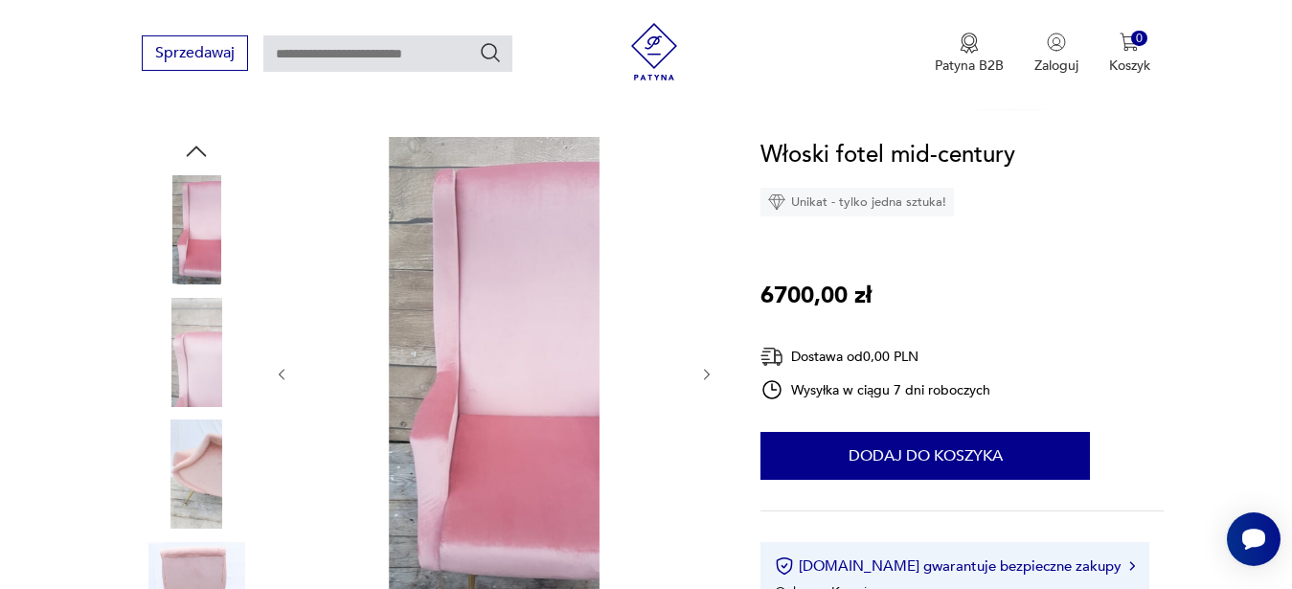
click at [197, 439] on img at bounding box center [196, 474] width 109 height 109
